Goal: Task Accomplishment & Management: Use online tool/utility

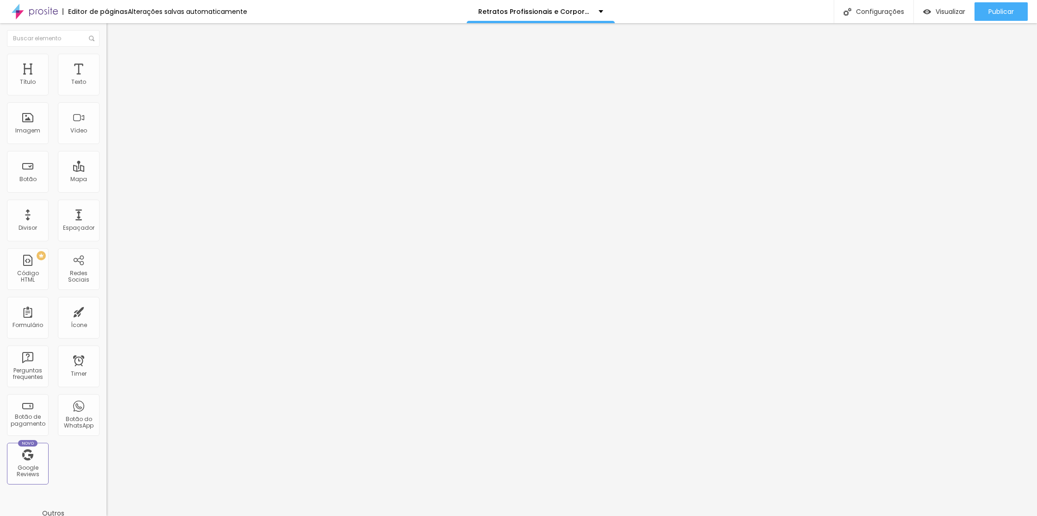
click at [107, 80] on span "Trocar imagem" at bounding box center [132, 76] width 50 height 8
drag, startPoint x: 104, startPoint y: 138, endPoint x: 175, endPoint y: 163, distance: 74.5
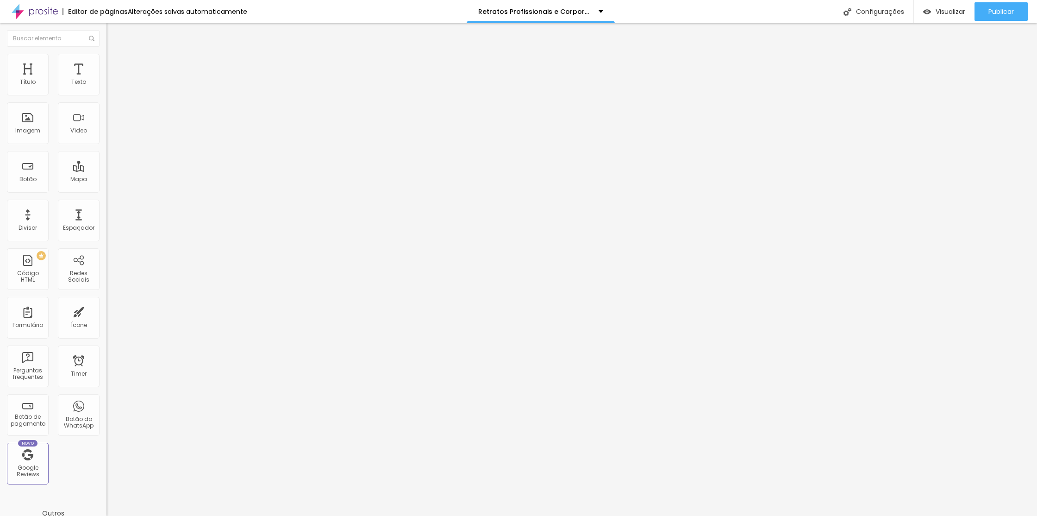
click at [107, 80] on span "Trocar imagem" at bounding box center [132, 76] width 50 height 8
drag, startPoint x: 171, startPoint y: 139, endPoint x: 339, endPoint y: 197, distance: 176.8
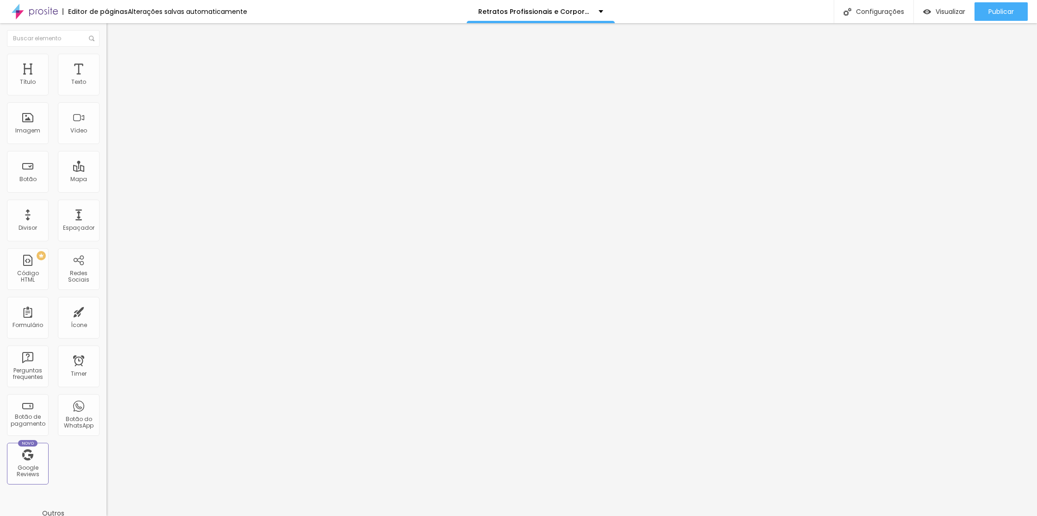
click at [107, 80] on span "Trocar imagem" at bounding box center [132, 76] width 50 height 8
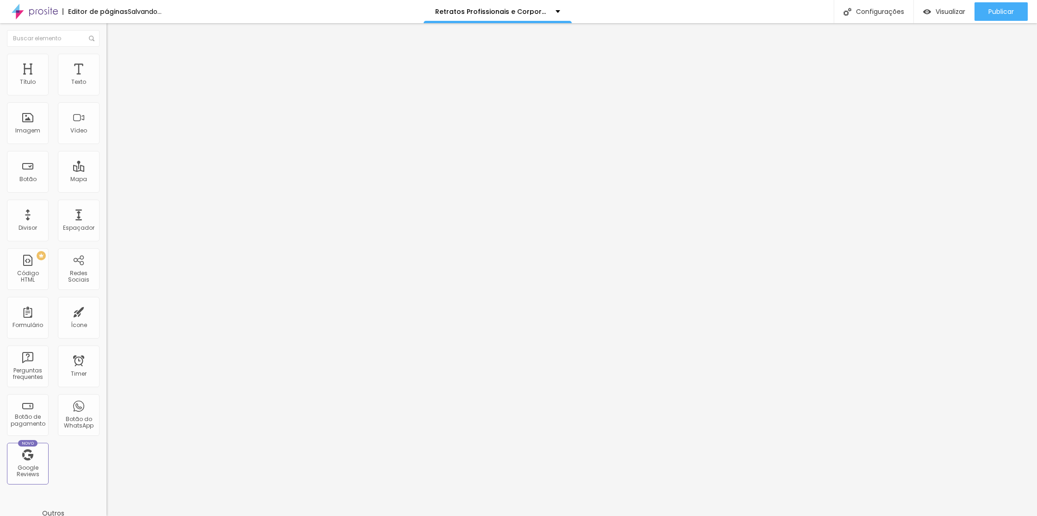
click at [107, 80] on span "Trocar imagem" at bounding box center [132, 76] width 50 height 8
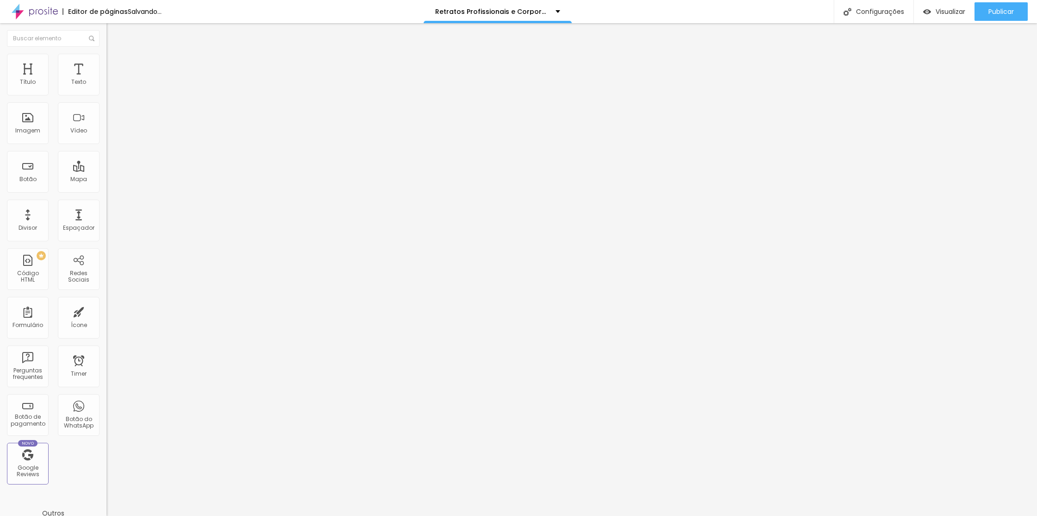
click at [107, 79] on div "Trocar imagem" at bounding box center [160, 75] width 107 height 6
click at [107, 80] on span "Trocar imagem" at bounding box center [132, 76] width 50 height 8
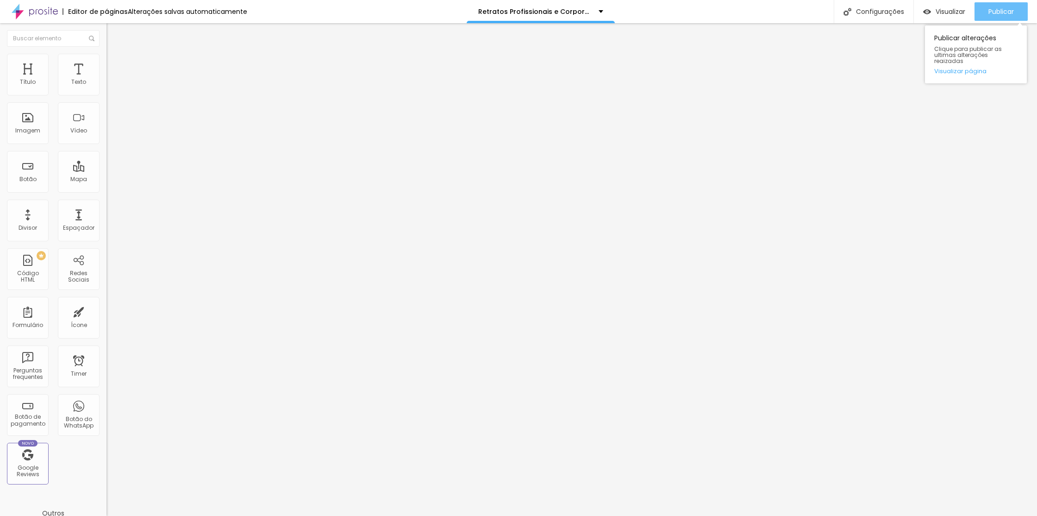
click at [1007, 13] on span "Publicar" at bounding box center [1001, 11] width 25 height 7
click at [107, 80] on span "Trocar imagem" at bounding box center [132, 76] width 50 height 8
drag, startPoint x: 173, startPoint y: 146, endPoint x: 200, endPoint y: 152, distance: 27.1
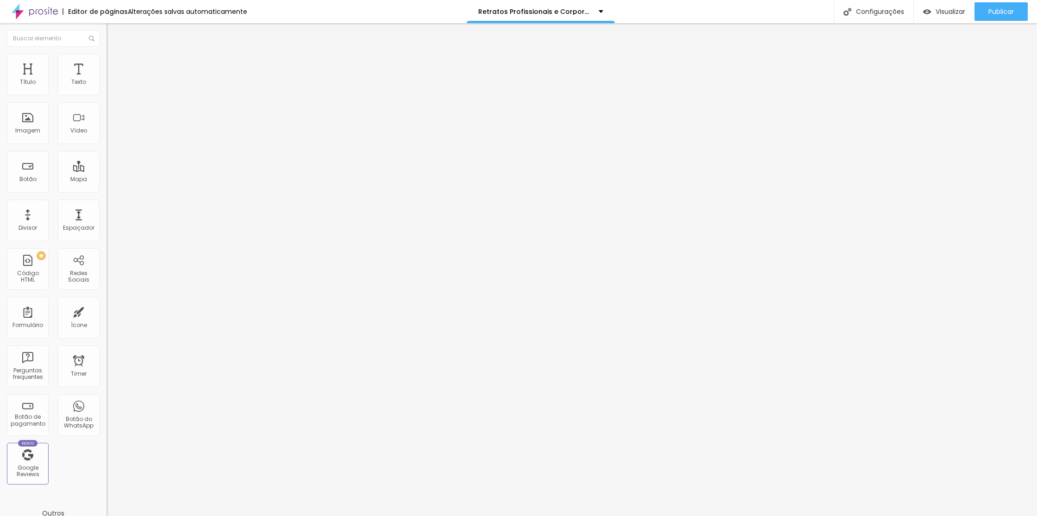
click at [107, 80] on span "Trocar imagem" at bounding box center [132, 76] width 50 height 8
